Goal: Information Seeking & Learning: Learn about a topic

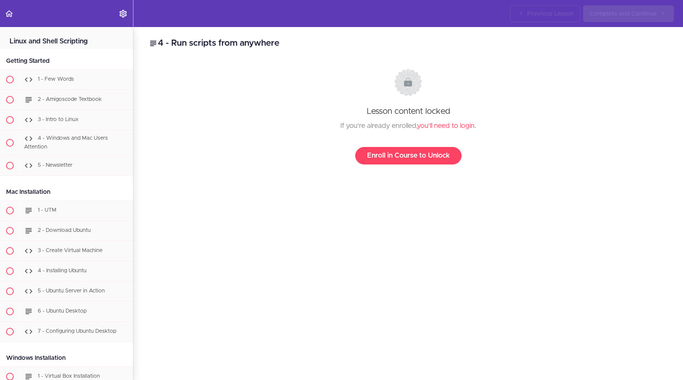
scroll to position [4236, 0]
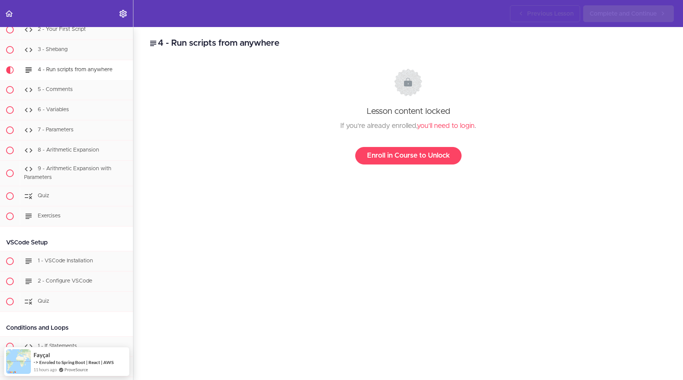
click at [440, 130] on div "If you're already enrolled, you'll need to login ." at bounding box center [408, 125] width 504 height 11
click at [445, 126] on link "you'll need to login" at bounding box center [446, 126] width 58 height 7
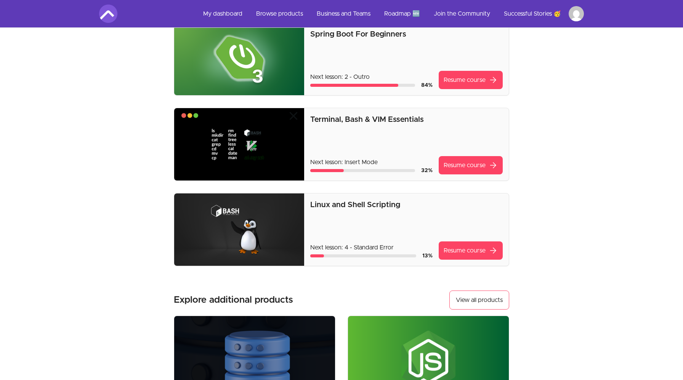
scroll to position [66, 0]
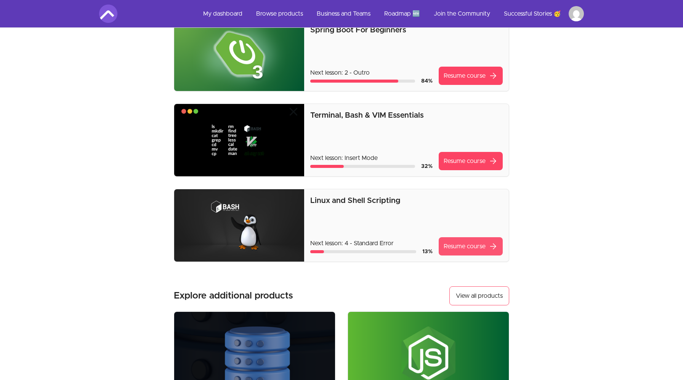
click at [464, 247] on link "Resume course arrow_forward" at bounding box center [471, 246] width 64 height 18
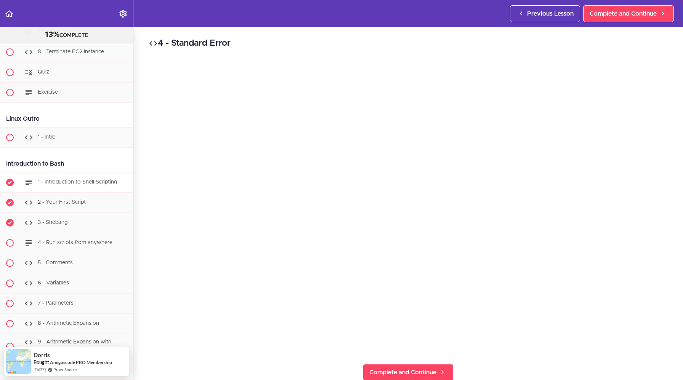
scroll to position [4088, 0]
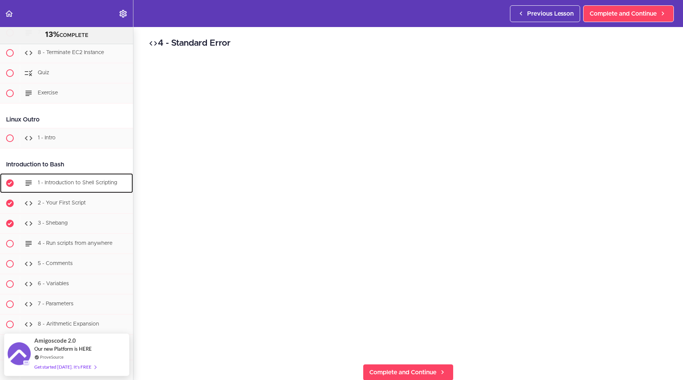
click at [72, 182] on span "1 - Introduction to Shell Scripting" at bounding box center [77, 182] width 79 height 5
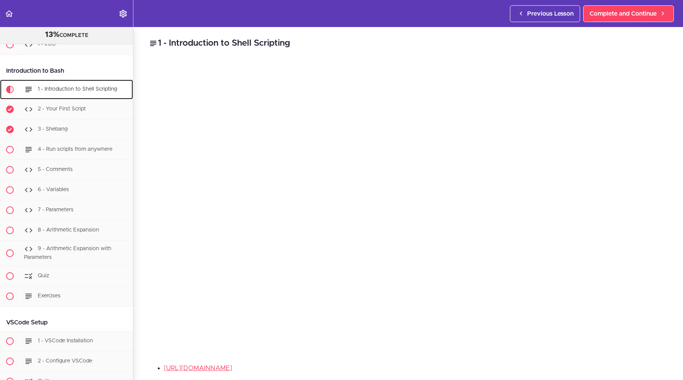
scroll to position [4206, 0]
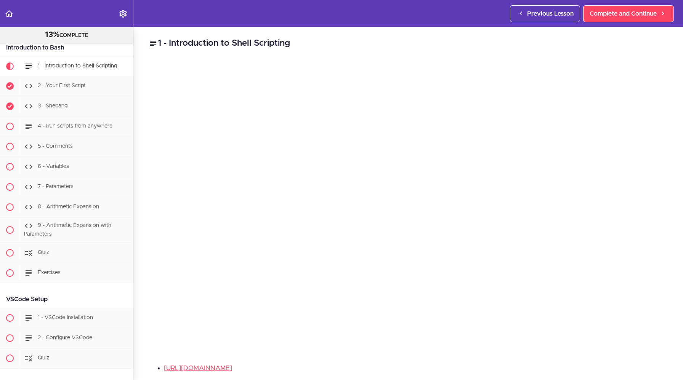
click at [496, 375] on div "[URL][DOMAIN_NAME]" at bounding box center [408, 371] width 519 height 16
